Goal: Task Accomplishment & Management: Manage account settings

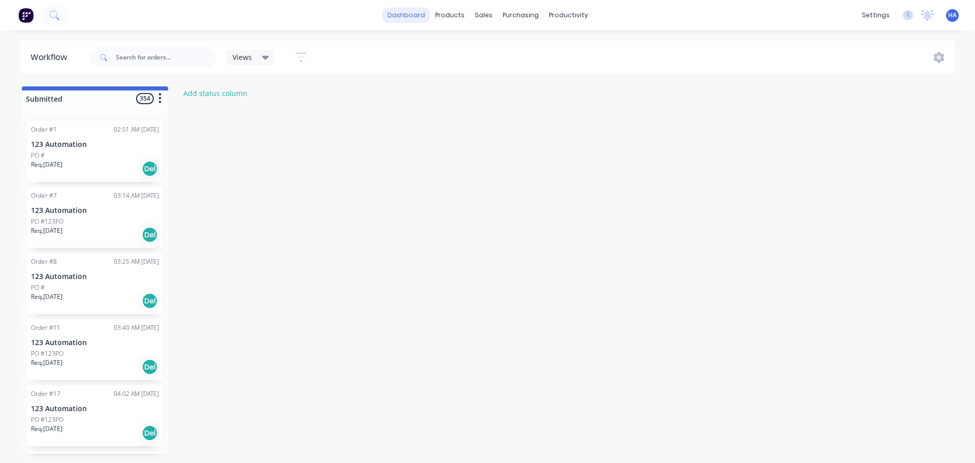
click at [407, 12] on link "dashboard" at bounding box center [406, 15] width 48 height 15
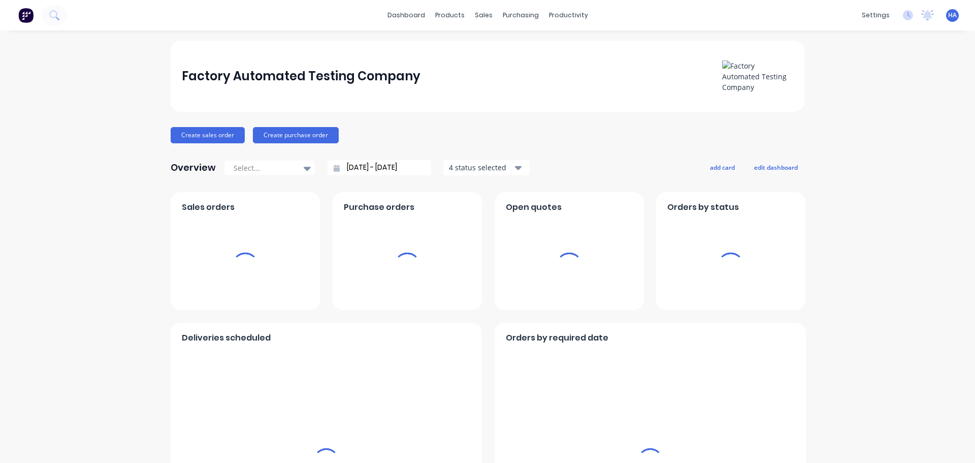
click at [948, 15] on span "HA" at bounding box center [952, 15] width 9 height 9
click at [865, 132] on div "Sign out" at bounding box center [866, 136] width 27 height 9
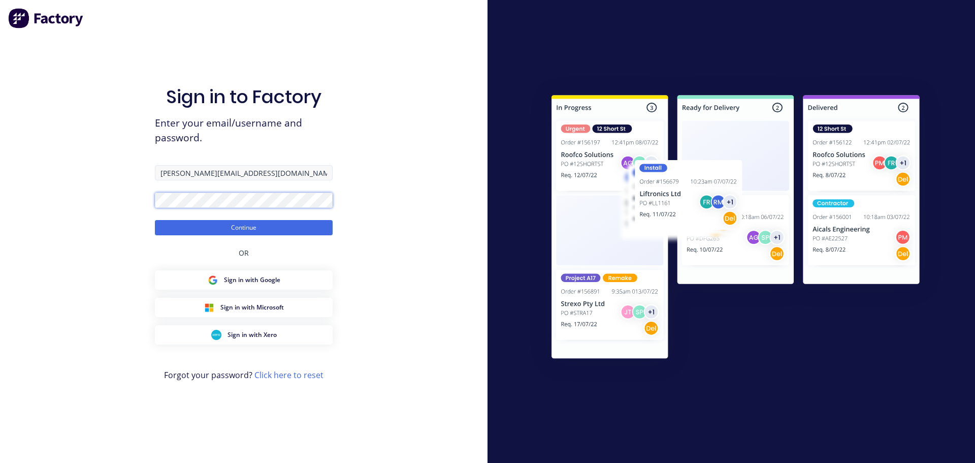
click at [155, 220] on button "Continue" at bounding box center [244, 227] width 178 height 15
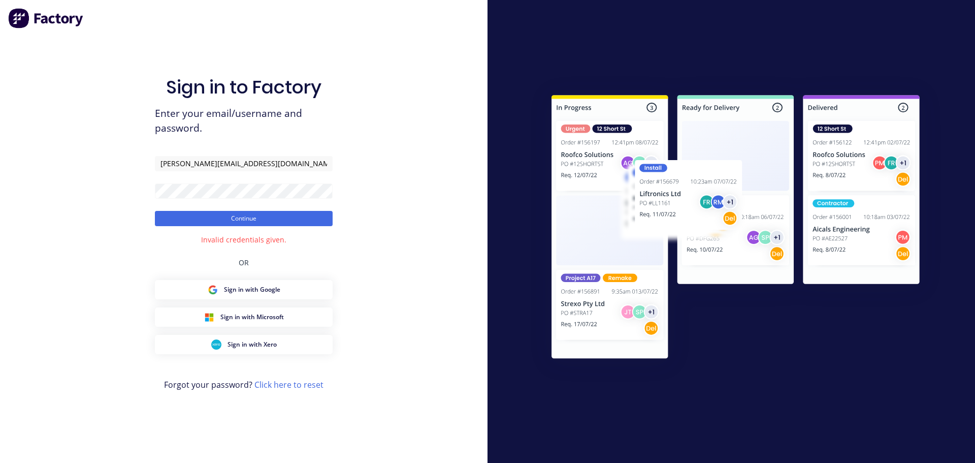
click at [241, 174] on form "[PERSON_NAME][EMAIL_ADDRESS][DOMAIN_NAME] Continue" at bounding box center [244, 191] width 178 height 70
click at [245, 165] on input "[PERSON_NAME][EMAIL_ADDRESS][DOMAIN_NAME]" at bounding box center [244, 163] width 178 height 15
paste input "[PERSON_NAME]+rc"
drag, startPoint x: 171, startPoint y: 161, endPoint x: 122, endPoint y: 160, distance: 48.3
click at [122, 160] on div "Sign in to Factory Enter your email/username and password. [PERSON_NAME][EMAIL_…" at bounding box center [244, 231] width 488 height 463
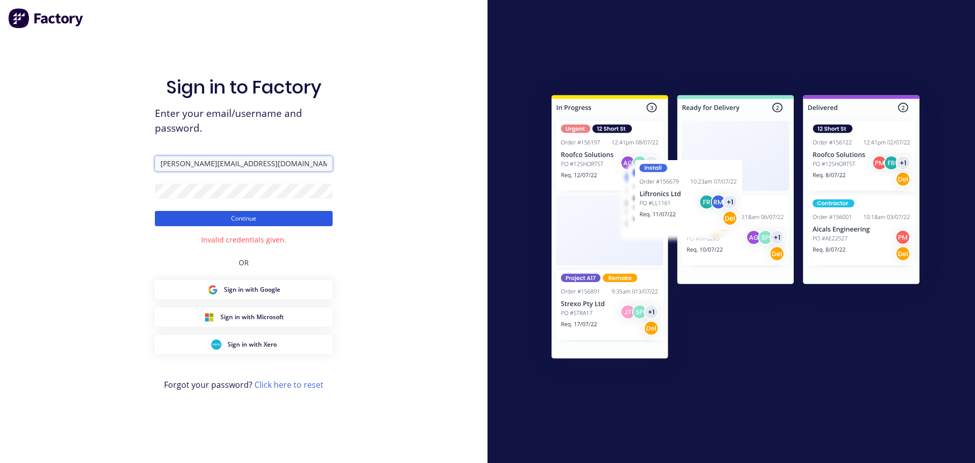
type input "[PERSON_NAME][EMAIL_ADDRESS][DOMAIN_NAME]"
click at [234, 219] on button "Continue" at bounding box center [244, 218] width 178 height 15
